Goal: Check status: Check status

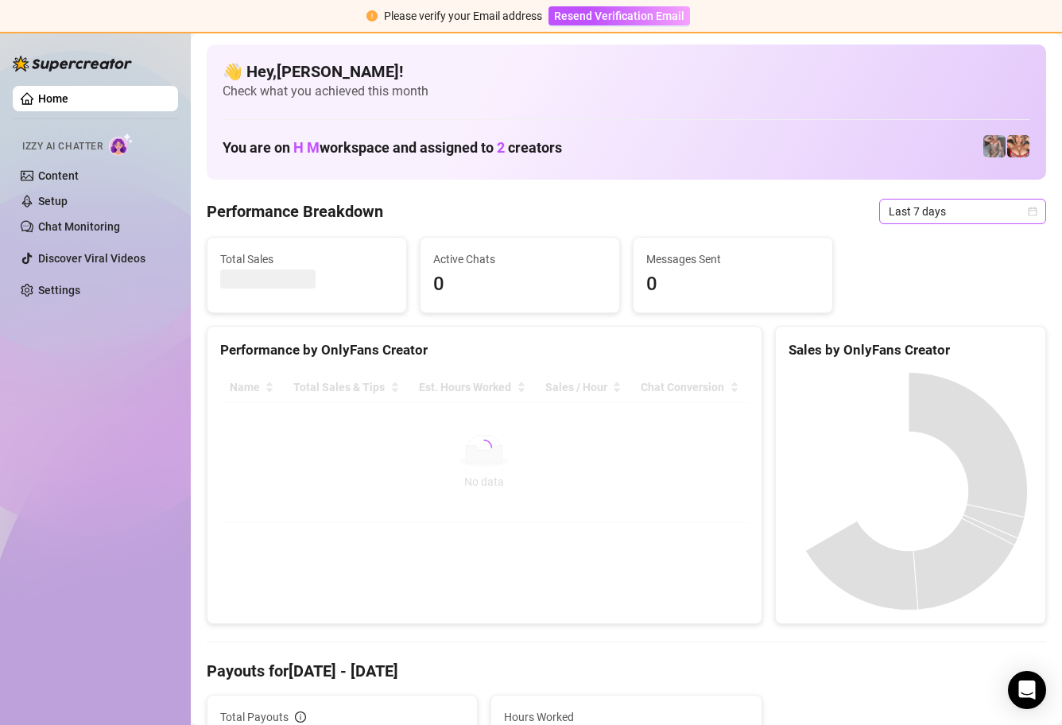
click at [1029, 210] on icon "calendar" at bounding box center [1033, 211] width 9 height 9
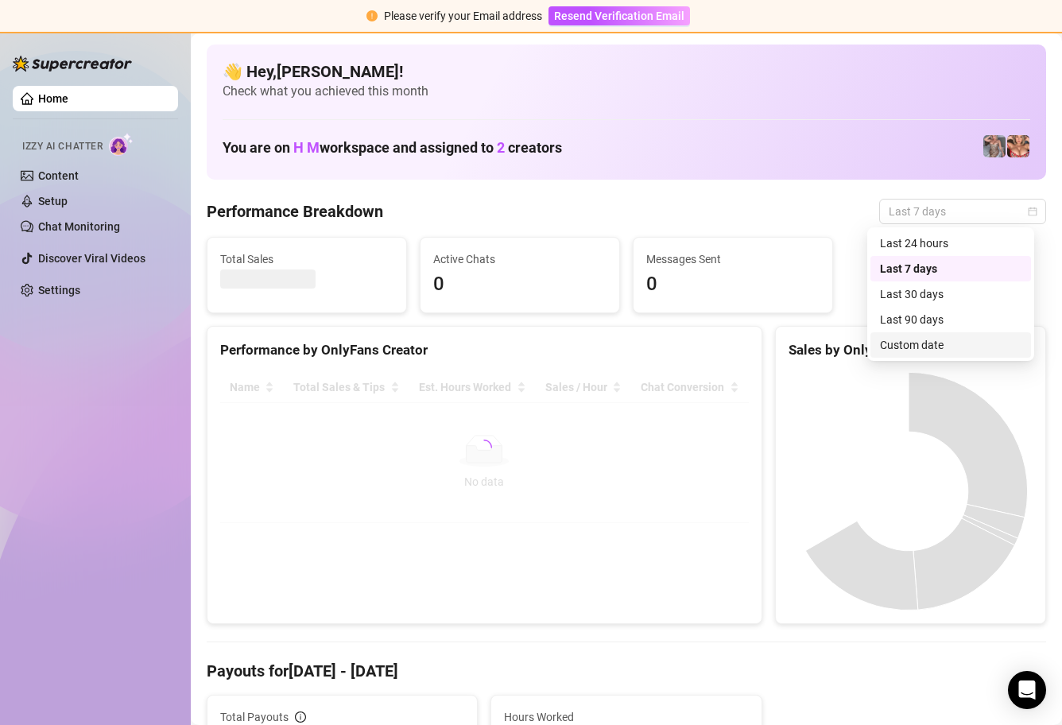
click at [986, 341] on div "Custom date" at bounding box center [951, 344] width 142 height 17
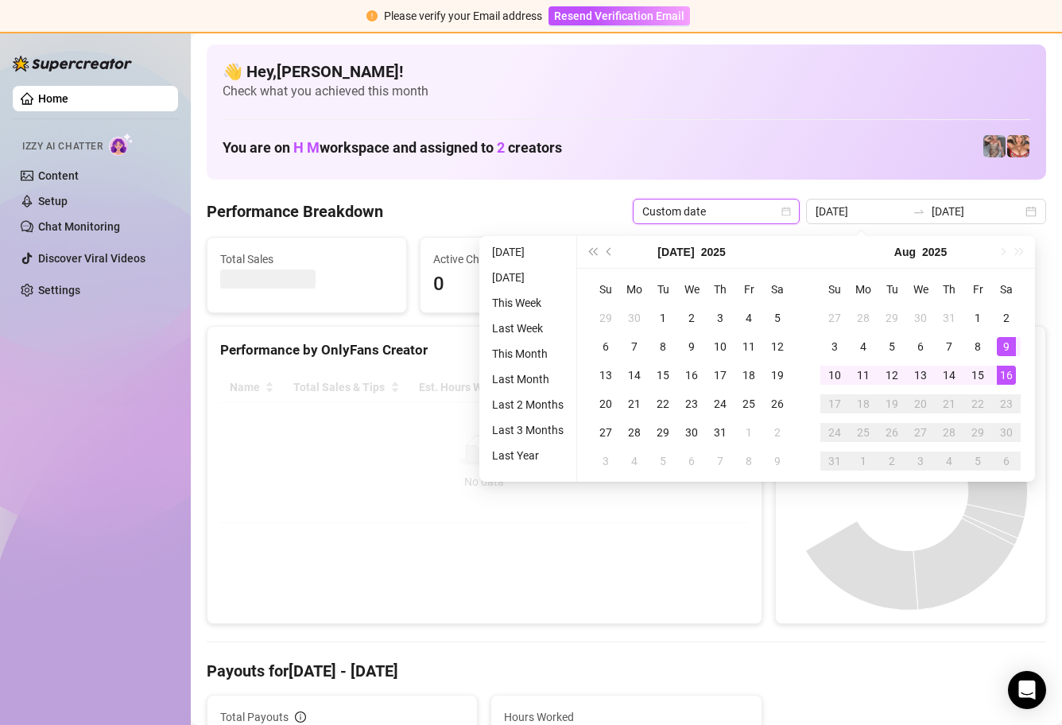
type input "[DATE]"
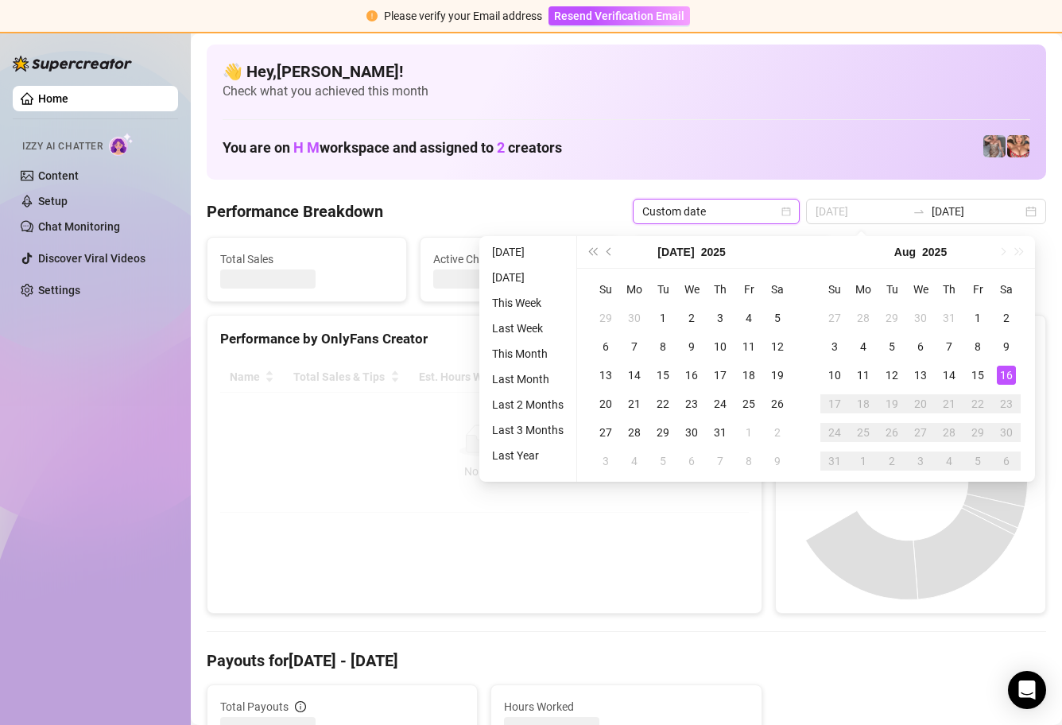
click at [1007, 371] on div "16" at bounding box center [1006, 375] width 19 height 19
type input "[DATE]"
